Goal: Information Seeking & Learning: Understand process/instructions

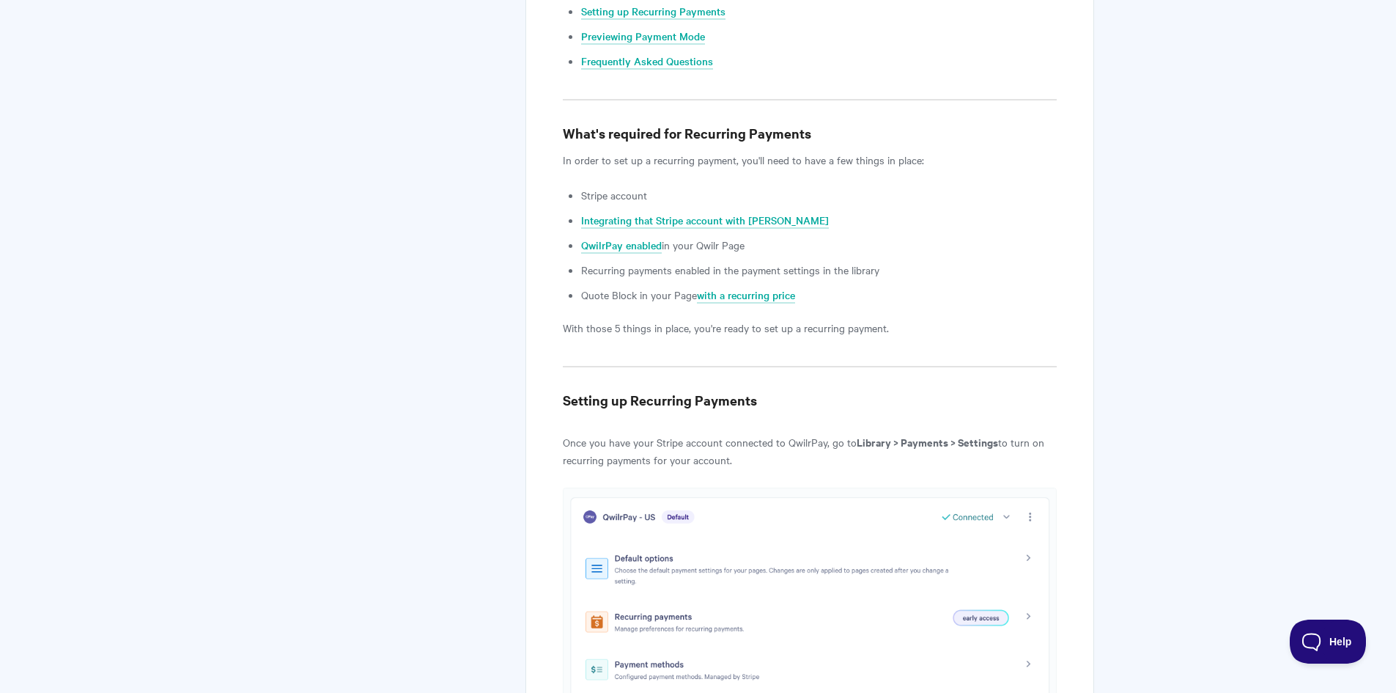
scroll to position [806, 0]
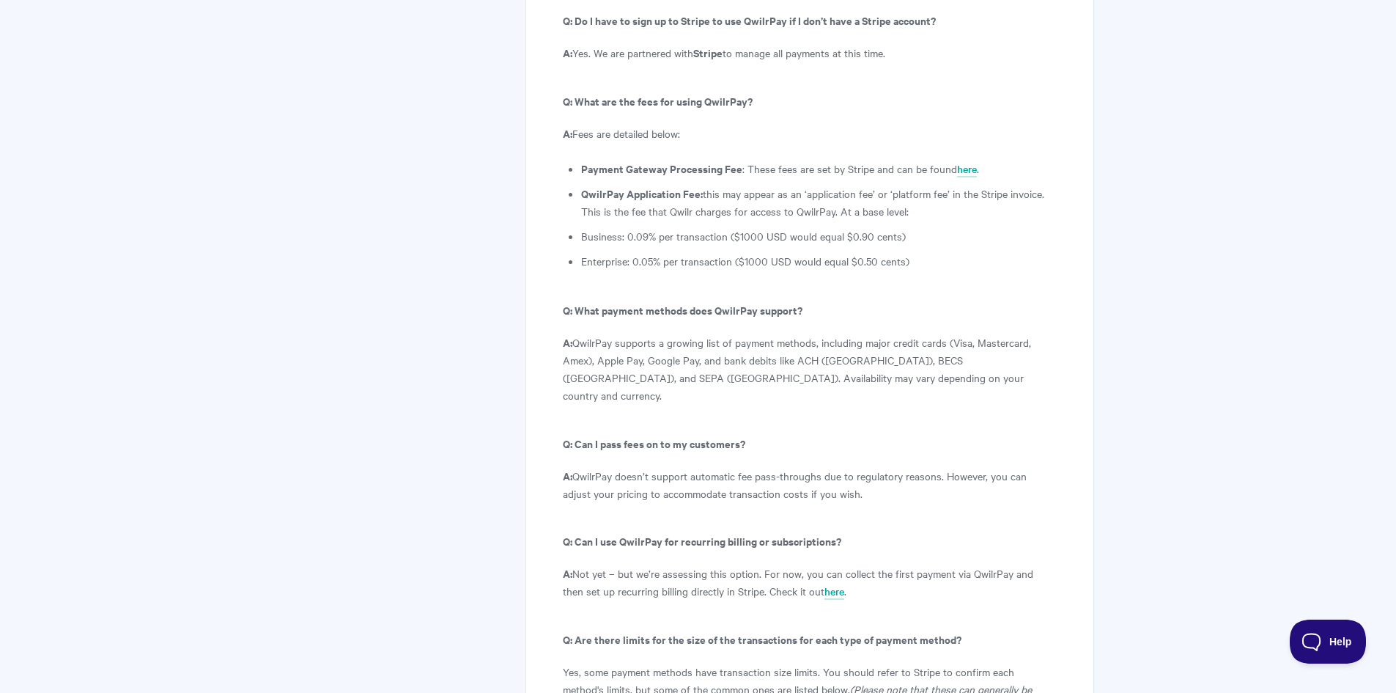
scroll to position [7989, 0]
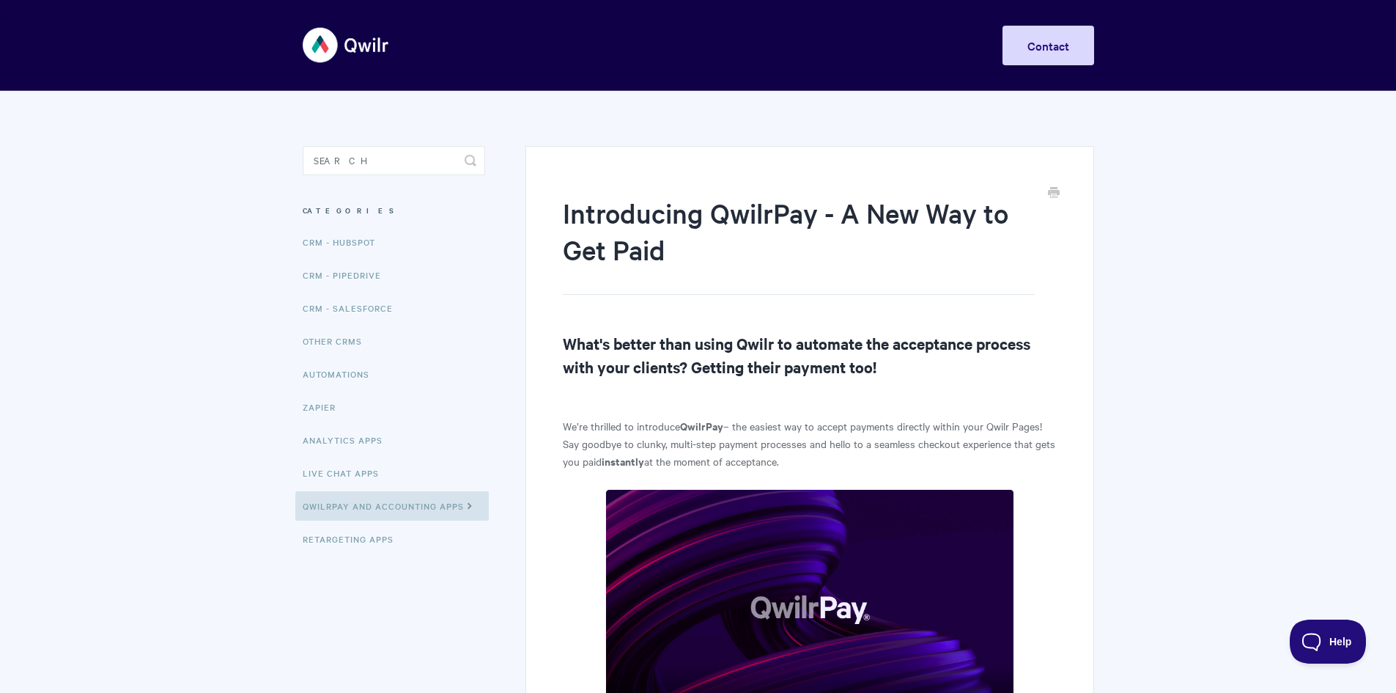
scroll to position [205, 0]
